Goal: Task Accomplishment & Management: Manage account settings

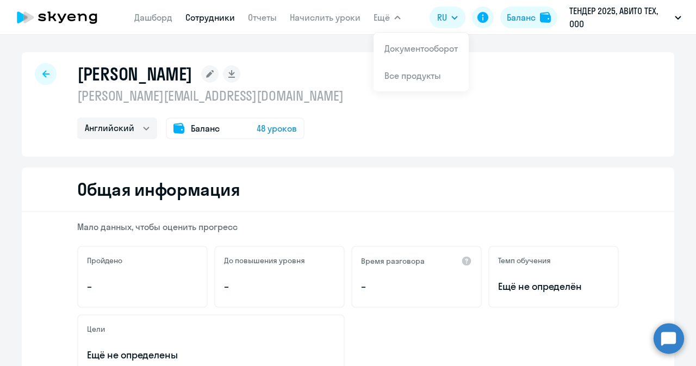
select select "english"
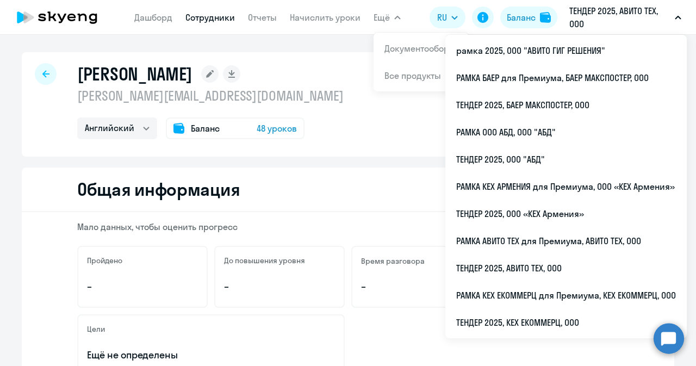
click at [42, 73] on icon at bounding box center [45, 74] width 7 height 8
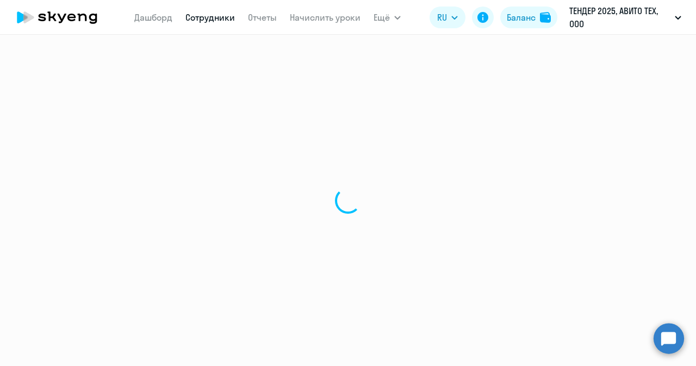
select select "30"
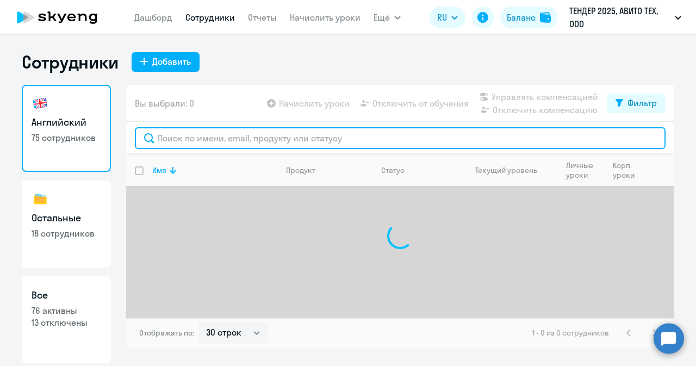
click at [198, 139] on input "text" at bounding box center [400, 138] width 531 height 22
type input "щ"
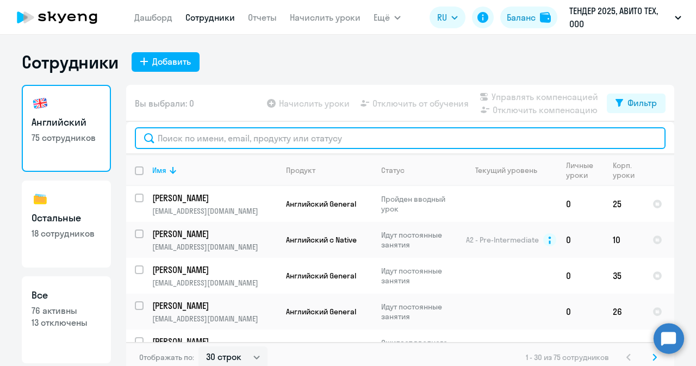
click at [240, 142] on input "text" at bounding box center [400, 138] width 531 height 22
paste input "[PERSON_NAME]"
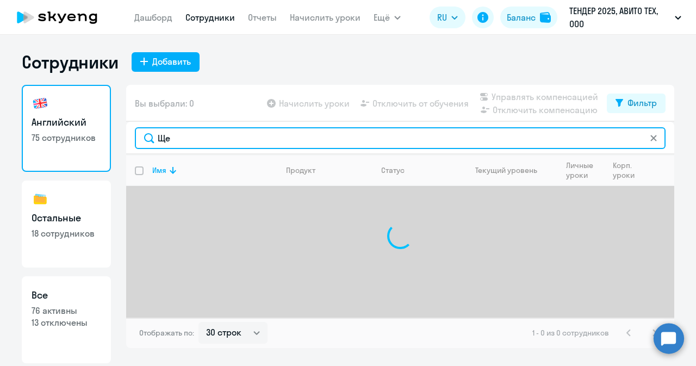
type input "Щ"
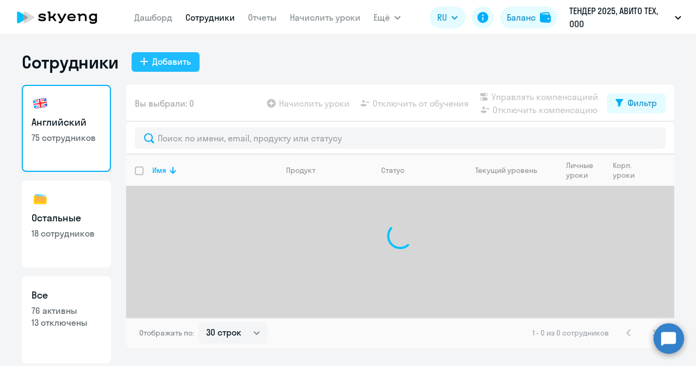
click at [169, 61] on div "Добавить" at bounding box center [171, 61] width 39 height 13
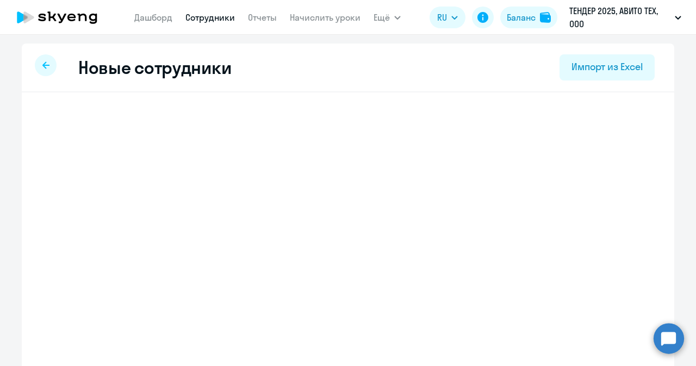
select select "english_adult_not_native_speaker"
select select "3"
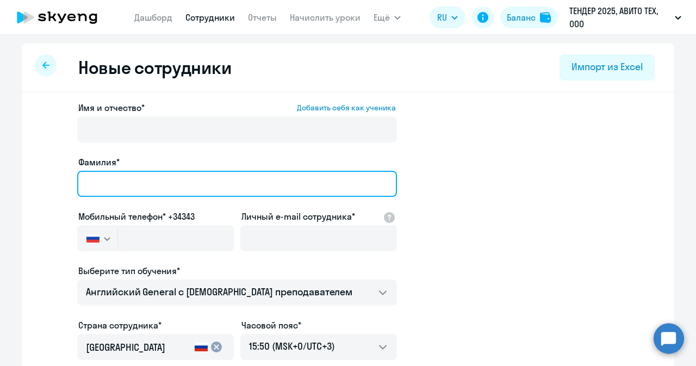
click at [150, 183] on input "Фамилия*" at bounding box center [237, 184] width 320 height 26
paste input "[PERSON_NAME]"
type input "[PERSON_NAME]"
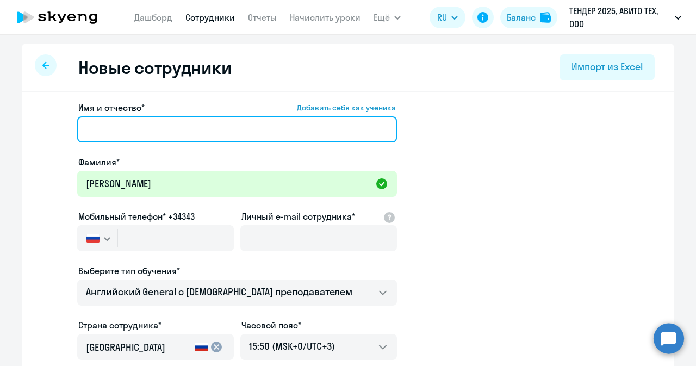
click at [239, 132] on input "Имя и отчество* Добавить себя как ученика" at bounding box center [237, 129] width 320 height 26
paste input "[PERSON_NAME]"
type input "[PERSON_NAME]"
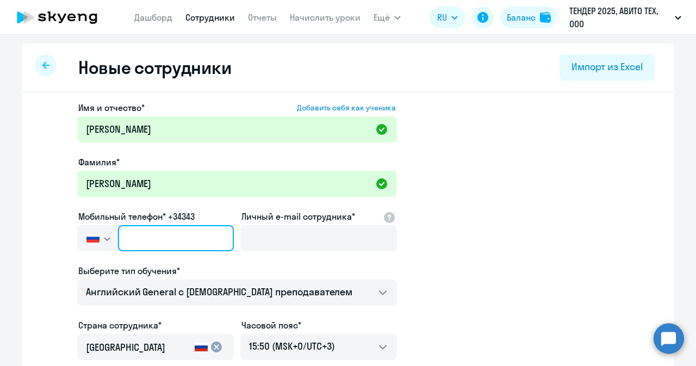
click at [156, 245] on input "text" at bounding box center [176, 238] width 116 height 26
paste input "[PHONE_NUMBER]"
type input "[PHONE_NUMBER]"
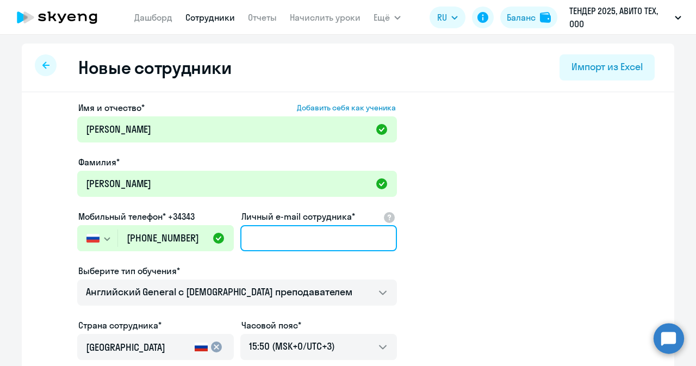
click at [267, 238] on input "Личный e-mail сотрудника*" at bounding box center [318, 238] width 157 height 26
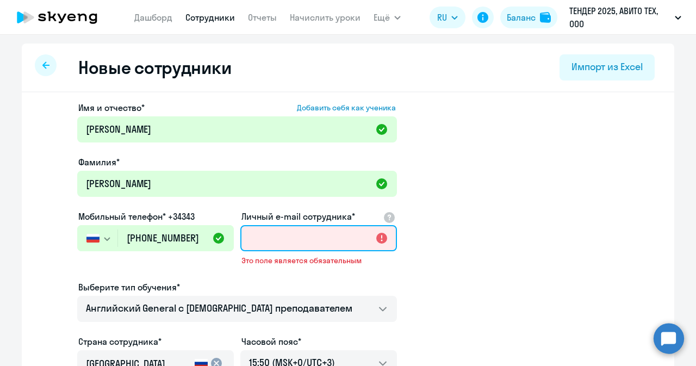
paste input "[EMAIL_ADDRESS][DOMAIN_NAME]"
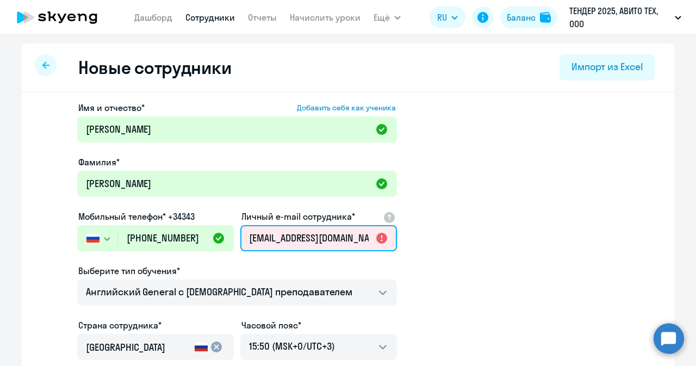
scroll to position [0, 8]
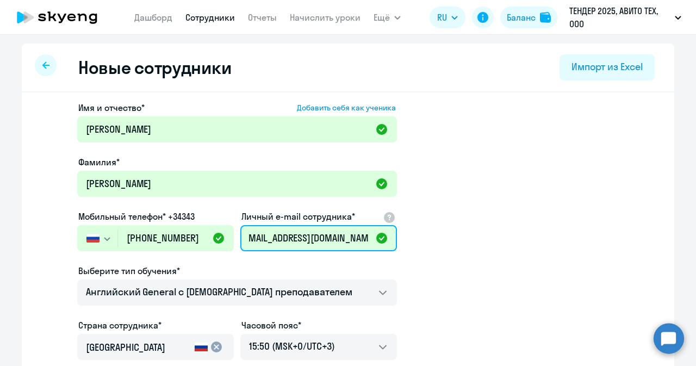
click at [254, 242] on input "[EMAIL_ADDRESS][DOMAIN_NAME]" at bounding box center [318, 238] width 157 height 26
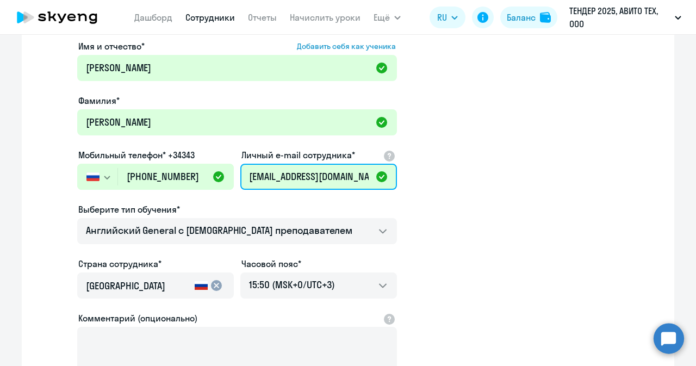
scroll to position [64, 0]
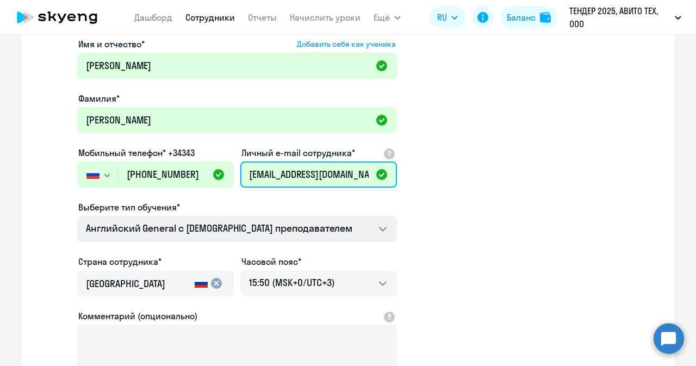
type input "[EMAIL_ADDRESS][DOMAIN_NAME]"
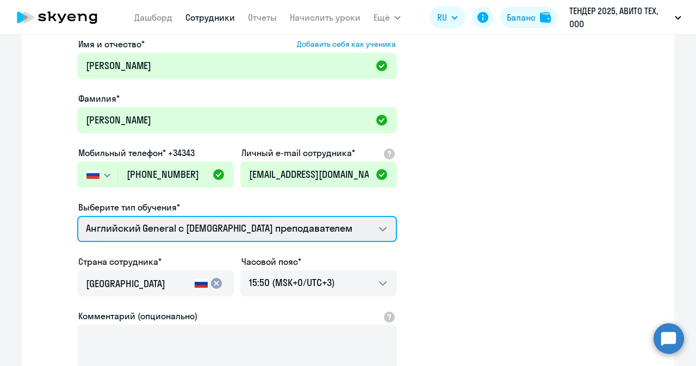
click at [266, 237] on select "Английский General с [DEMOGRAPHIC_DATA] преподавателем Английский General с [DE…" at bounding box center [237, 229] width 320 height 26
select select "english_adult_native_speaker"
click at [77, 216] on select "Английский General с [DEMOGRAPHIC_DATA] преподавателем Английский General с [DE…" at bounding box center [237, 229] width 320 height 26
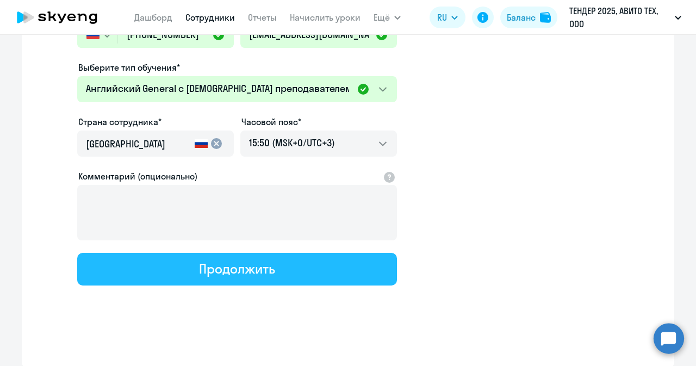
click at [307, 275] on button "Продолжить" at bounding box center [237, 269] width 320 height 33
select select "english_adult_native_speaker"
select select "3"
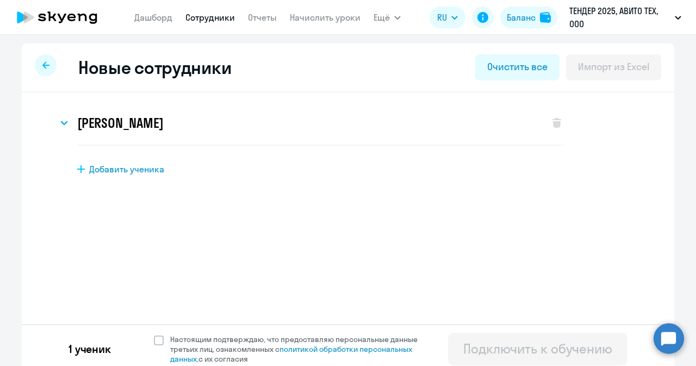
scroll to position [0, 0]
click at [154, 339] on span at bounding box center [159, 341] width 10 height 10
click at [153, 335] on input "Настоящим подтверждаю, что предоставляю персональные данные третьих лиц, ознако…" at bounding box center [153, 334] width 1 height 1
checkbox input "true"
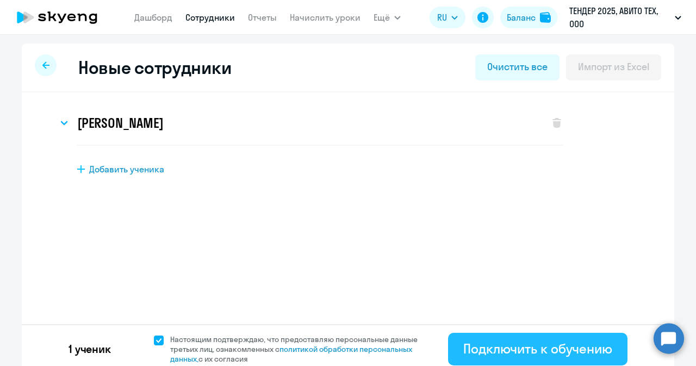
click at [499, 348] on div "Подключить к обучению" at bounding box center [538, 348] width 149 height 17
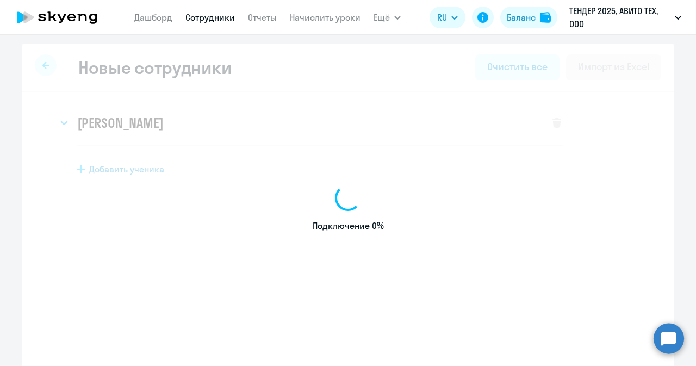
select select "english_adult_not_native_speaker"
select select "3"
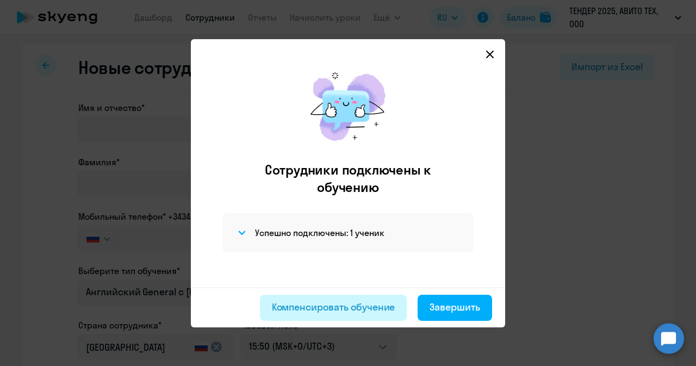
click at [328, 307] on div "Компенсировать обучение" at bounding box center [334, 307] width 124 height 14
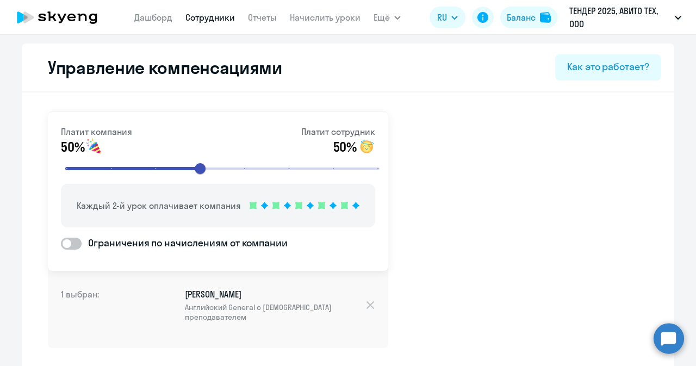
click at [200, 15] on link "Сотрудники" at bounding box center [211, 17] width 50 height 11
select select "30"
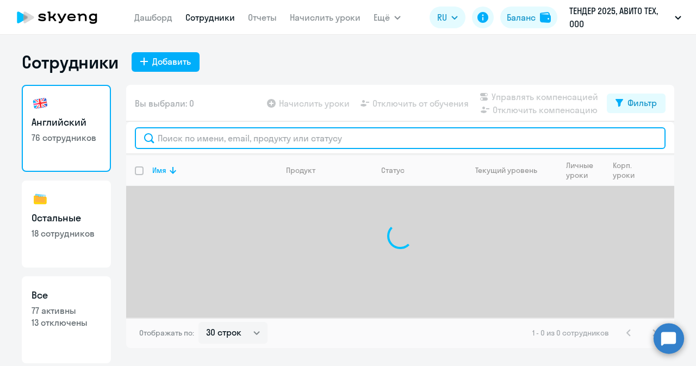
click at [223, 144] on input "text" at bounding box center [400, 138] width 531 height 22
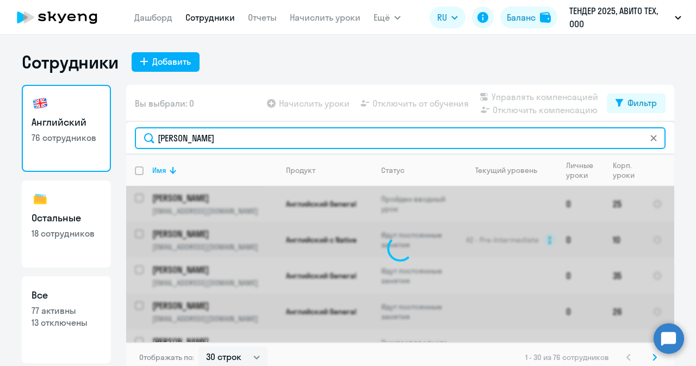
type input "[PERSON_NAME]"
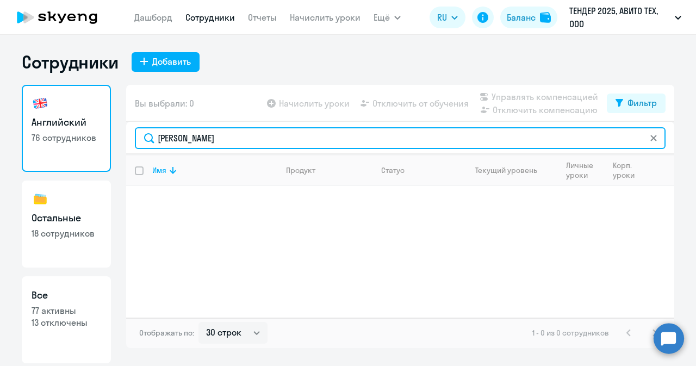
click at [223, 144] on input "[PERSON_NAME]" at bounding box center [400, 138] width 531 height 22
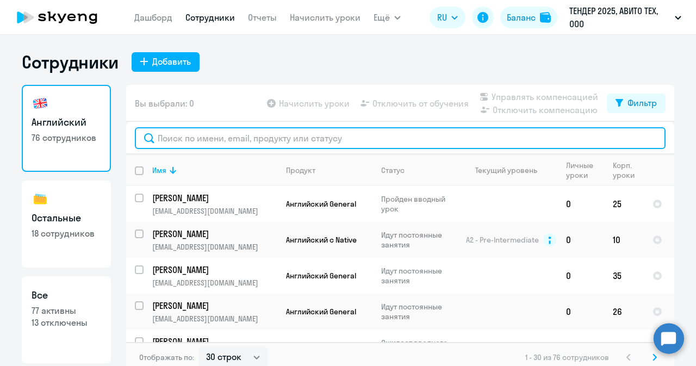
paste input "[PERSON_NAME]"
click at [250, 138] on input "[PERSON_NAME]" at bounding box center [400, 138] width 531 height 22
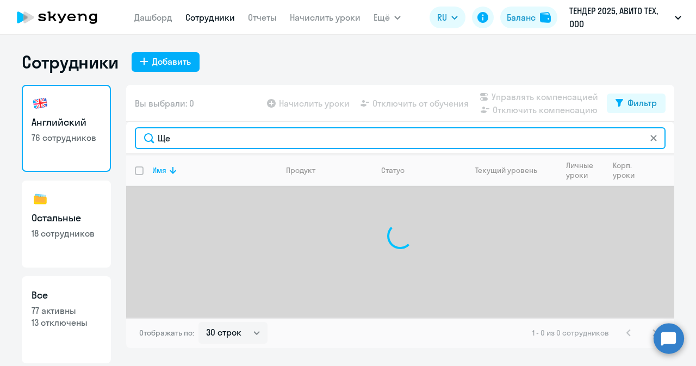
type input "Щ"
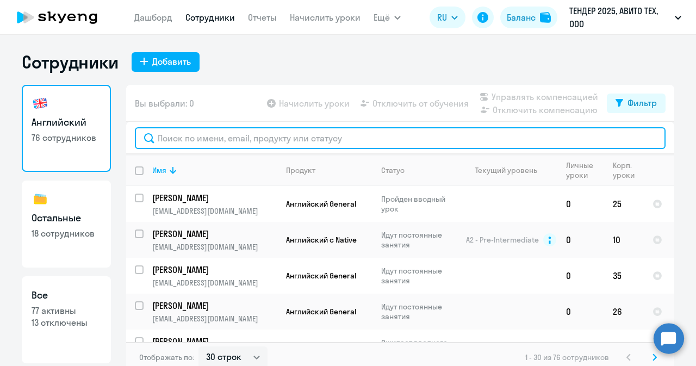
paste input "[PERSON_NAME]"
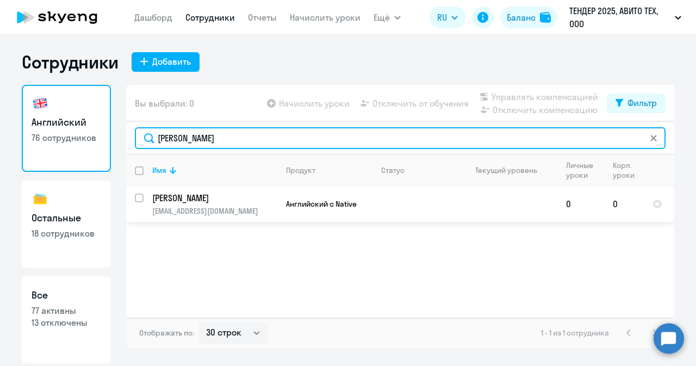
type input "[PERSON_NAME]"
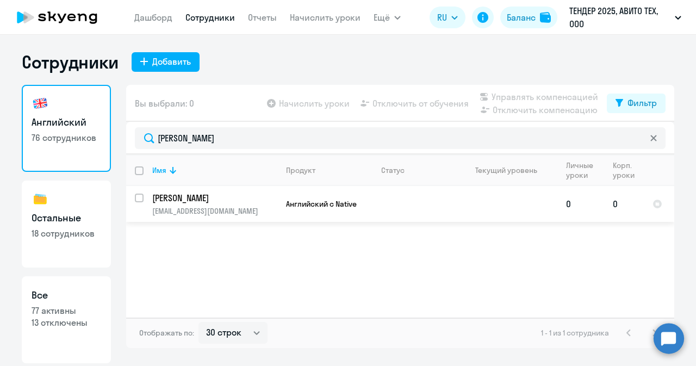
click at [237, 201] on p "[PERSON_NAME]" at bounding box center [213, 198] width 123 height 12
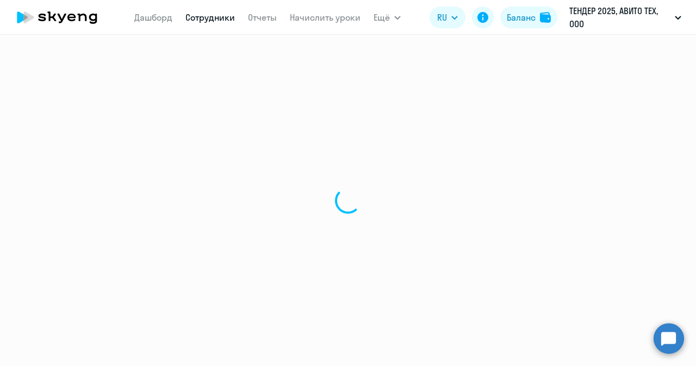
select select "english"
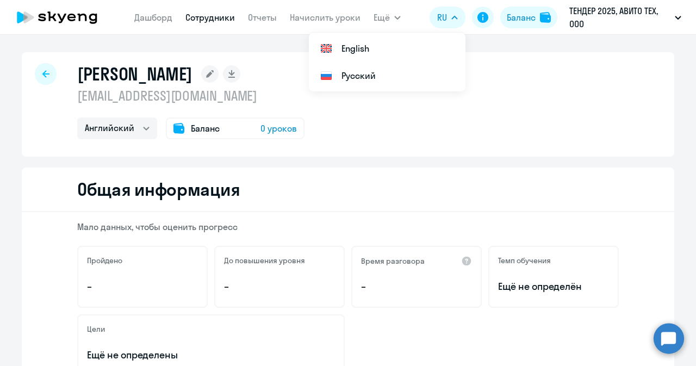
click at [329, 152] on div "[PERSON_NAME] [PERSON_NAME][EMAIL_ADDRESS][DOMAIN_NAME] Английский Баланс 0 уро…" at bounding box center [348, 104] width 653 height 104
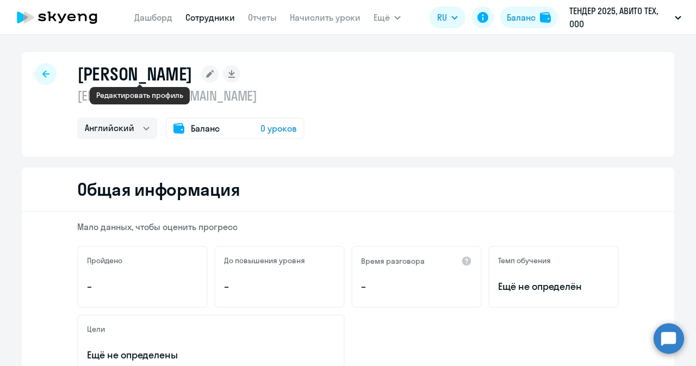
click at [201, 78] on rect at bounding box center [209, 73] width 17 height 17
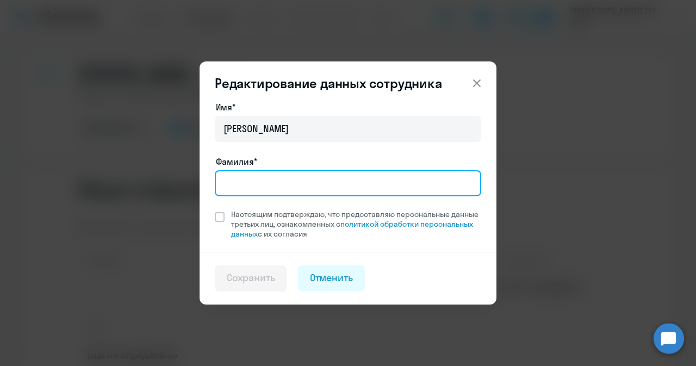
click at [239, 177] on input "Фамилия*" at bounding box center [348, 183] width 267 height 26
type input "[PERSON_NAME]"
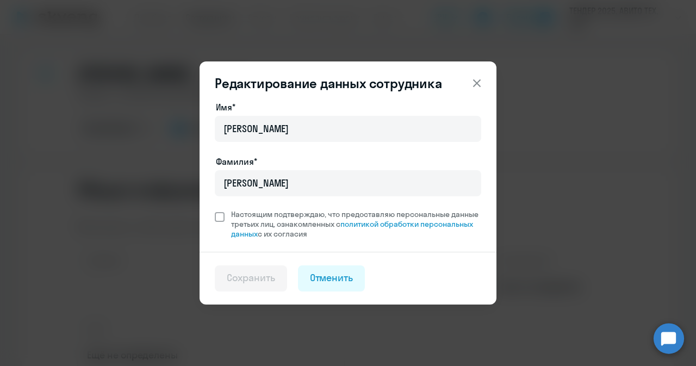
click at [217, 214] on span at bounding box center [220, 217] width 10 height 10
click at [215, 209] on input "Настоящим подтверждаю, что предоставляю персональные данные третьих лиц, ознако…" at bounding box center [214, 209] width 1 height 1
checkbox input "true"
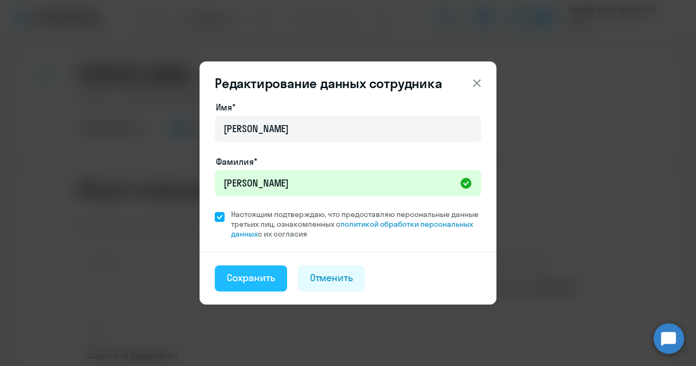
click at [240, 283] on div "Сохранить" at bounding box center [251, 278] width 48 height 14
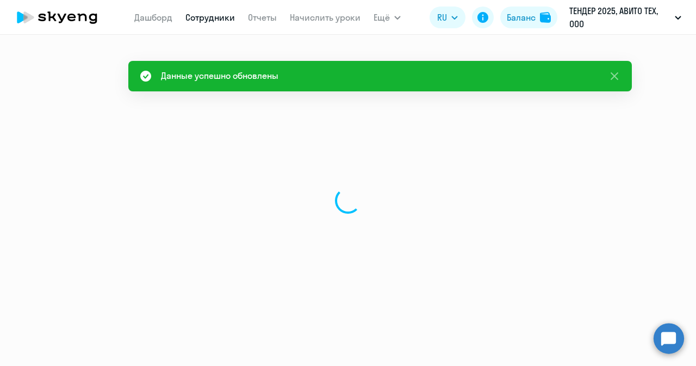
select select "english"
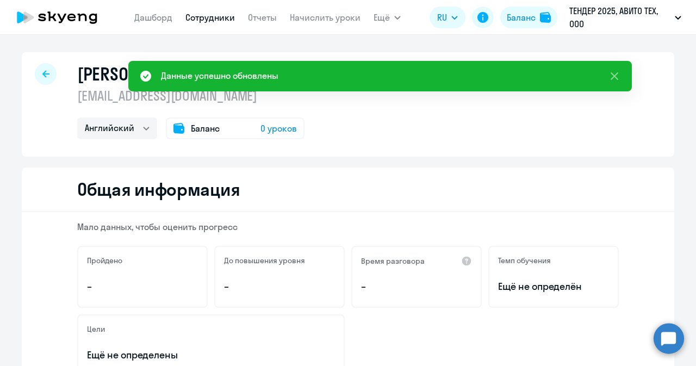
click at [362, 139] on div "[PERSON_NAME] [PERSON_NAME][EMAIL_ADDRESS][DOMAIN_NAME] Английский Баланс 0 уро…" at bounding box center [348, 104] width 653 height 104
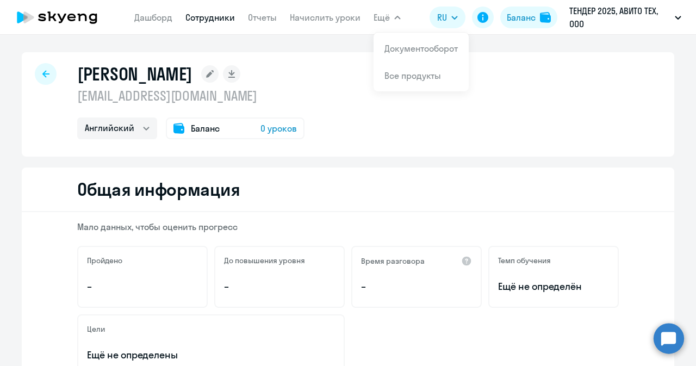
click at [281, 133] on span "0 уроков" at bounding box center [279, 128] width 36 height 13
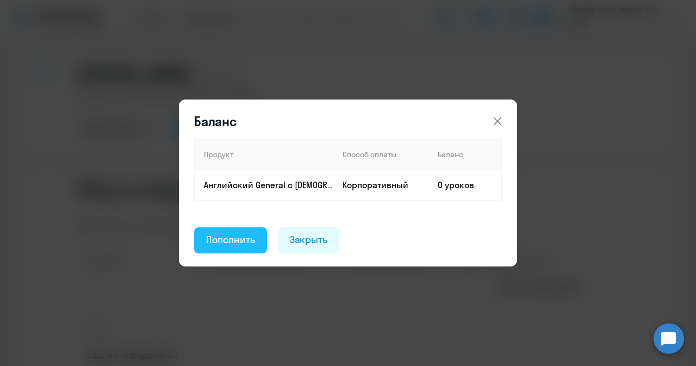
click at [238, 239] on div "Пополнить" at bounding box center [230, 240] width 49 height 14
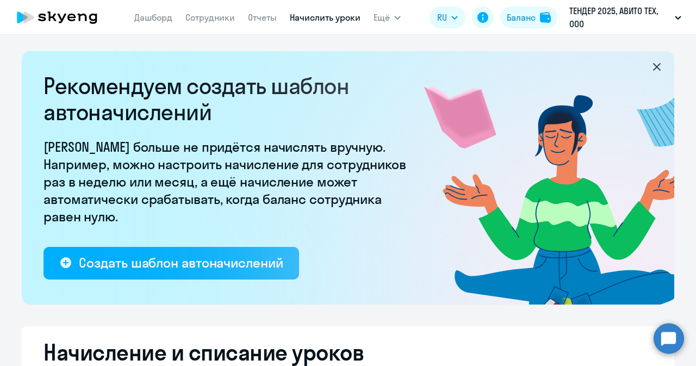
select select "10"
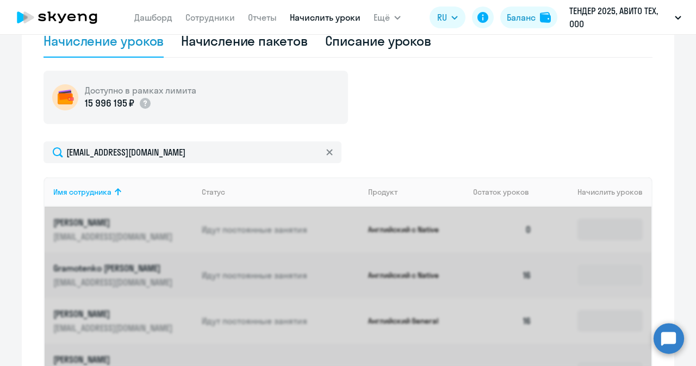
scroll to position [368, 0]
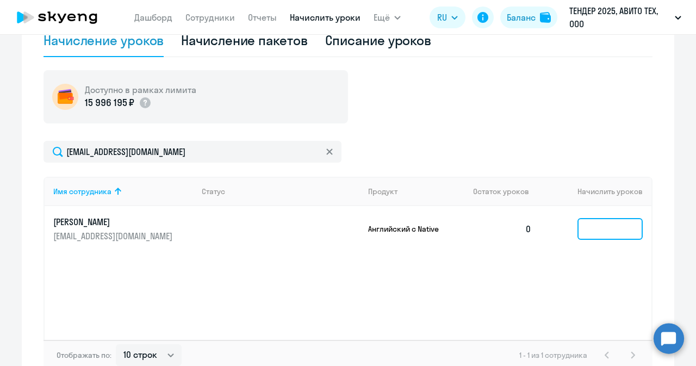
click at [619, 232] on input at bounding box center [610, 229] width 65 height 22
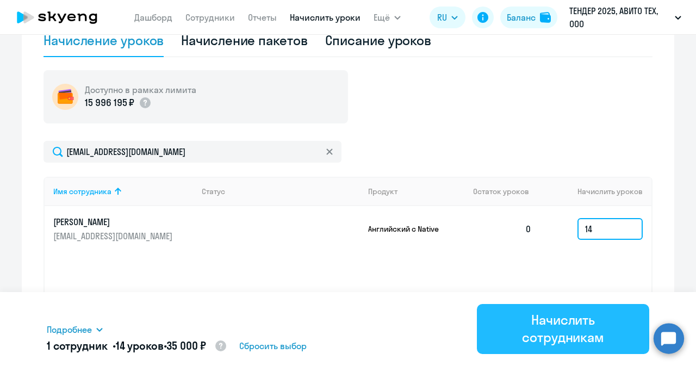
type input "14"
click at [580, 341] on div "Начислить сотрудникам" at bounding box center [563, 328] width 142 height 35
